Goal: Find specific page/section: Find specific page/section

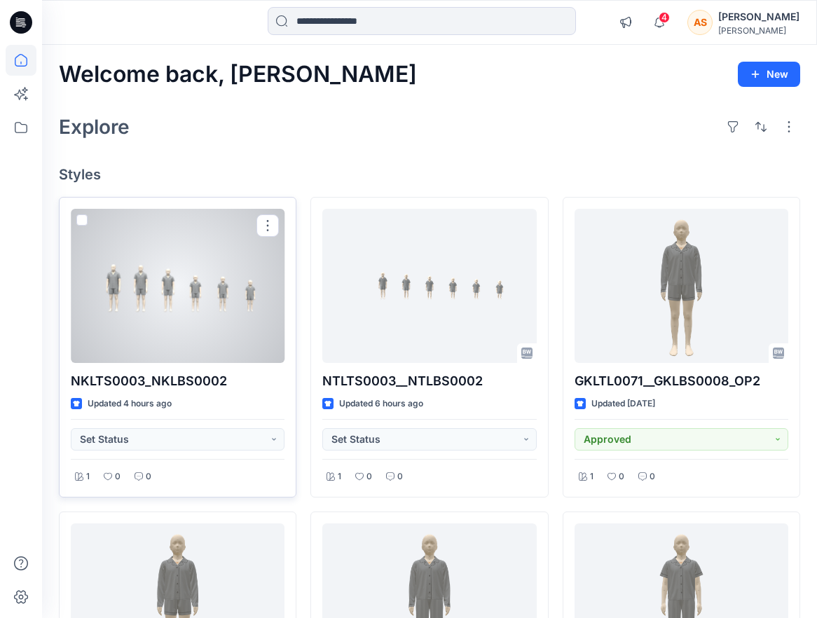
click at [214, 311] on div at bounding box center [178, 286] width 214 height 154
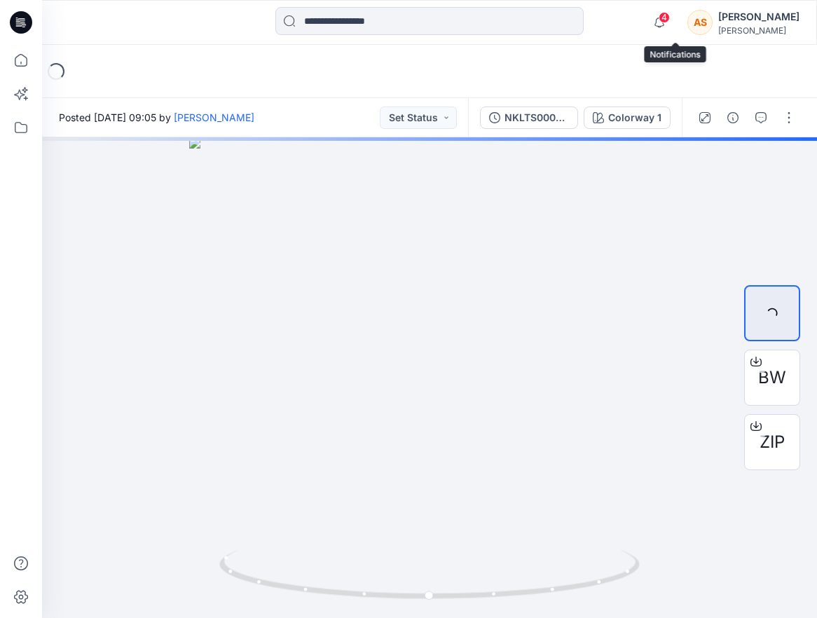
click at [670, 20] on span "4" at bounding box center [664, 17] width 11 height 11
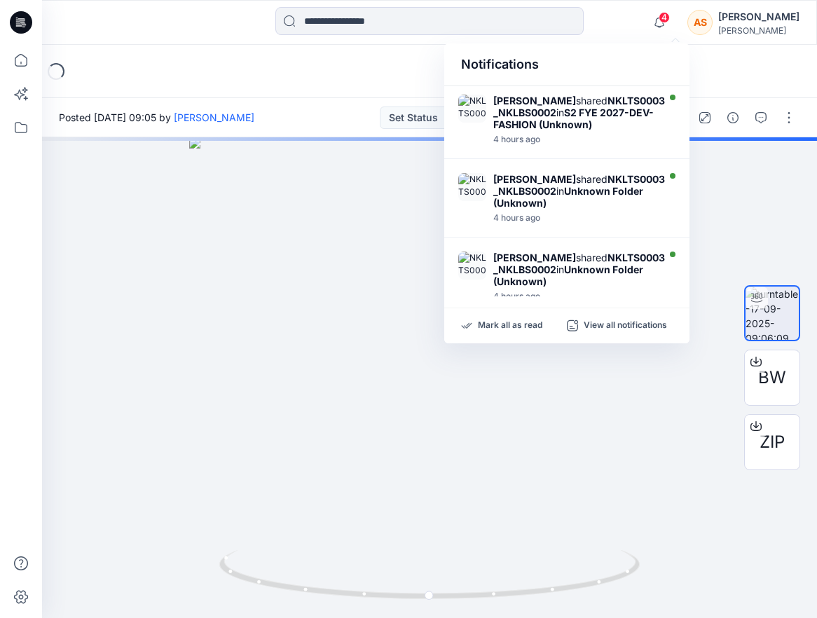
click at [621, 22] on div at bounding box center [430, 22] width 388 height 31
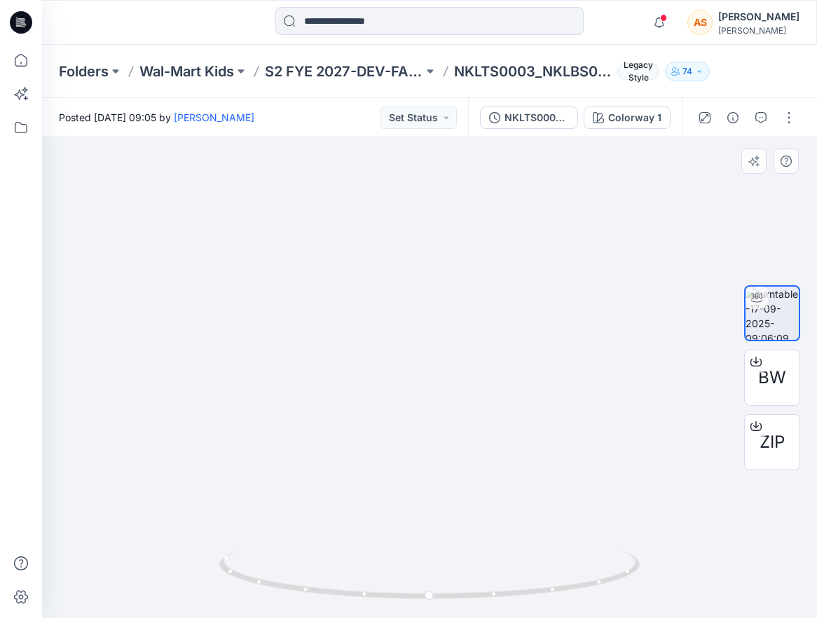
drag, startPoint x: 518, startPoint y: 473, endPoint x: 208, endPoint y: 472, distance: 309.8
click at [208, 472] on img at bounding box center [133, 155] width 1367 height 925
drag, startPoint x: 466, startPoint y: 496, endPoint x: 347, endPoint y: 496, distance: 119.2
click at [347, 496] on img at bounding box center [133, 155] width 1367 height 925
drag, startPoint x: 347, startPoint y: 496, endPoint x: 854, endPoint y: 496, distance: 506.8
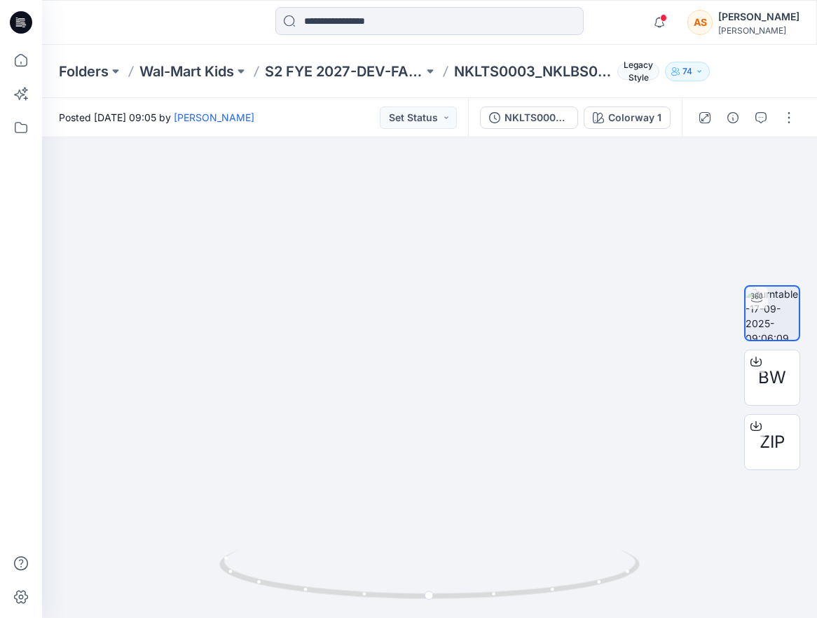
click at [817, 496] on html "Notifications Kasun Didulanga shared NKLTS0003_NKLBS0002 in S2 FYE 2027-DEV-FAS…" at bounding box center [408, 309] width 817 height 618
drag, startPoint x: 499, startPoint y: 432, endPoint x: 794, endPoint y: 432, distance: 295.1
click at [794, 432] on div "BW ZIP Colorway 1 Loading... Material Properties Loading..." at bounding box center [429, 377] width 775 height 481
drag, startPoint x: 667, startPoint y: 543, endPoint x: 346, endPoint y: 574, distance: 322.6
click at [346, 574] on div at bounding box center [429, 377] width 775 height 481
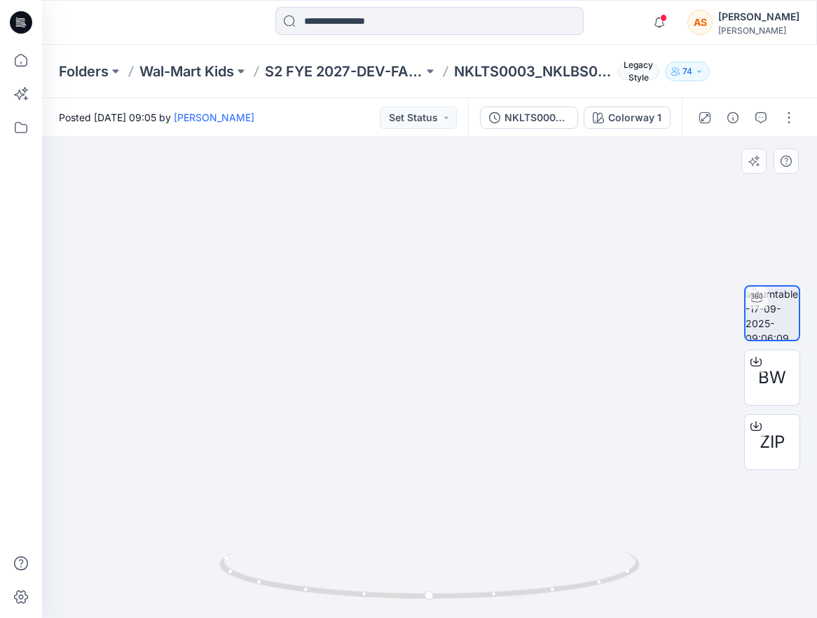
drag, startPoint x: 568, startPoint y: 540, endPoint x: 510, endPoint y: 540, distance: 58.2
click at [510, 540] on img at bounding box center [133, 172] width 1367 height 894
drag, startPoint x: 620, startPoint y: 543, endPoint x: 508, endPoint y: 393, distance: 187.9
click at [508, 393] on img at bounding box center [133, 187] width 1367 height 862
drag, startPoint x: 702, startPoint y: 441, endPoint x: 386, endPoint y: 506, distance: 323.5
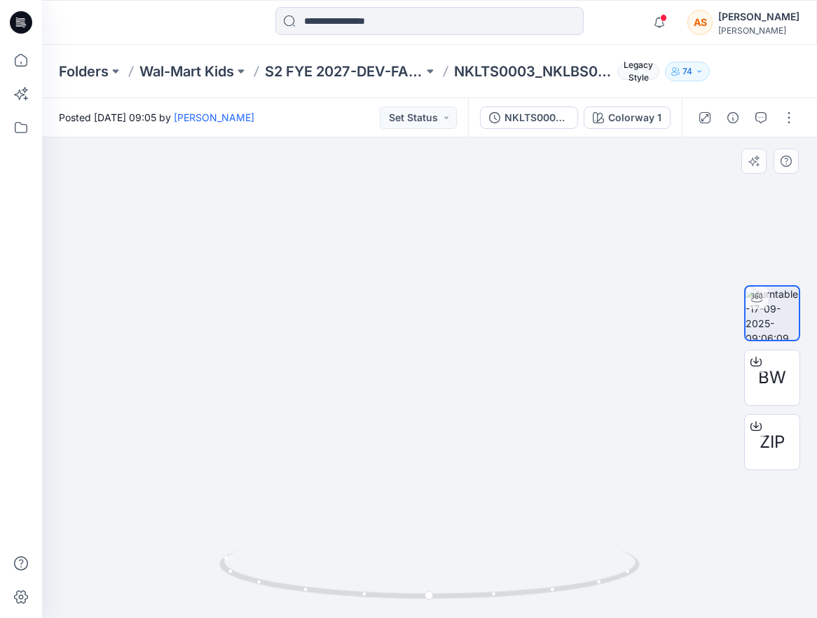
click at [386, 506] on img at bounding box center [133, 129] width 1367 height 979
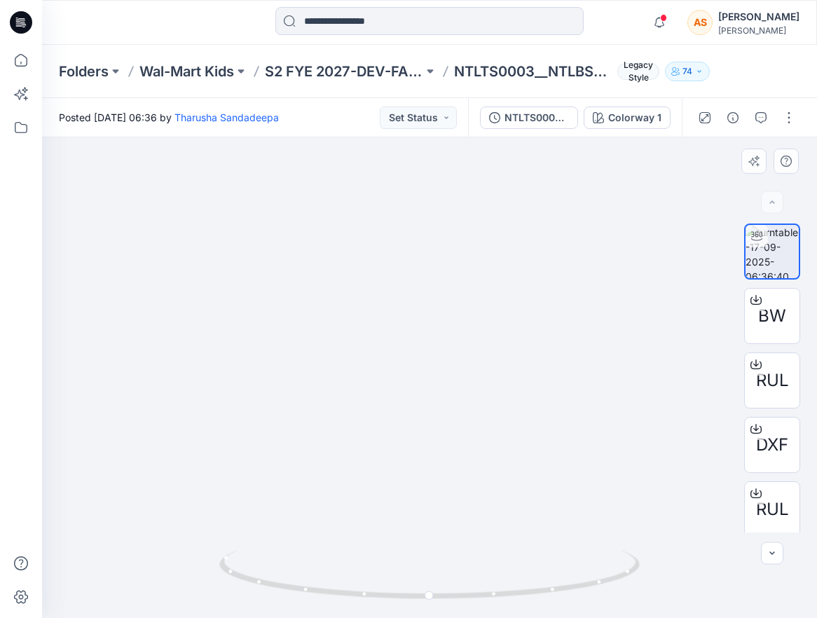
drag, startPoint x: 217, startPoint y: 401, endPoint x: 320, endPoint y: 401, distance: 103.0
click at [320, 401] on img at bounding box center [497, 270] width 911 height 696
drag, startPoint x: 464, startPoint y: 401, endPoint x: 143, endPoint y: 389, distance: 321.3
click at [143, 389] on img at bounding box center [361, 264] width 911 height 708
drag, startPoint x: 396, startPoint y: 443, endPoint x: 336, endPoint y: 370, distance: 94.2
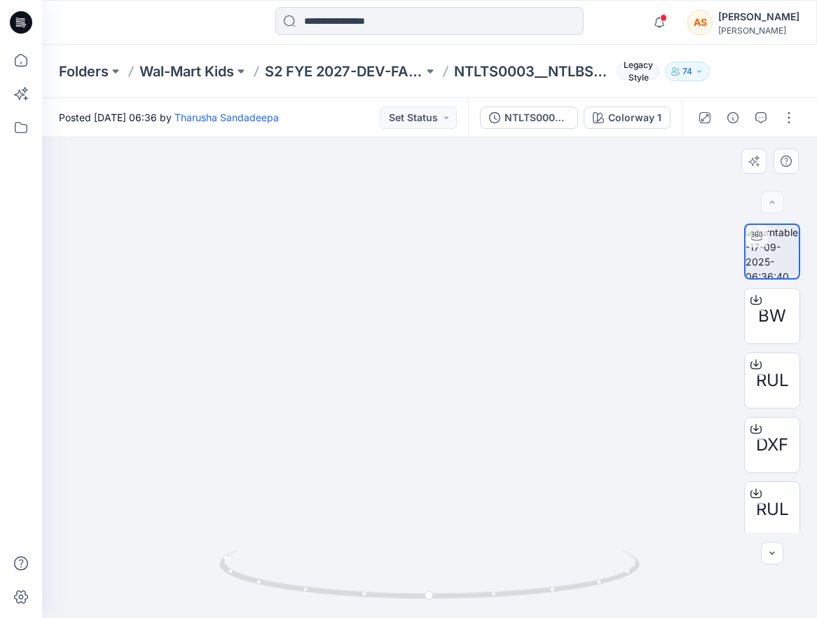
click at [336, 370] on img at bounding box center [379, 227] width 911 height 781
drag, startPoint x: 665, startPoint y: 359, endPoint x: 416, endPoint y: 336, distance: 249.9
click at [416, 336] on img at bounding box center [361, 216] width 911 height 804
drag, startPoint x: 587, startPoint y: 544, endPoint x: 405, endPoint y: 543, distance: 182.3
click at [405, 543] on img at bounding box center [361, 216] width 911 height 805
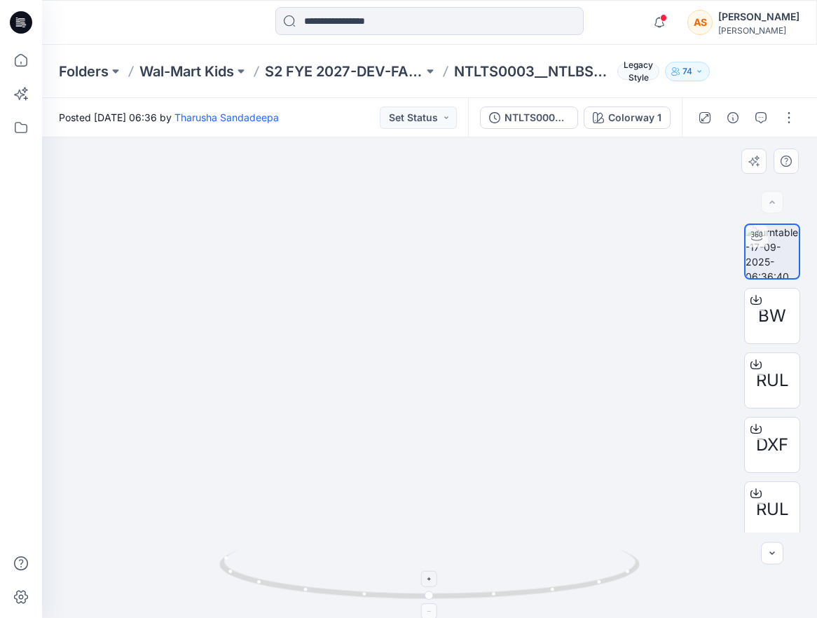
click at [432, 606] on div at bounding box center [430, 612] width 16 height 16
drag, startPoint x: 550, startPoint y: 580, endPoint x: 168, endPoint y: 556, distance: 382.8
click at [168, 556] on div at bounding box center [429, 377] width 775 height 481
